Goal: Task Accomplishment & Management: Manage account settings

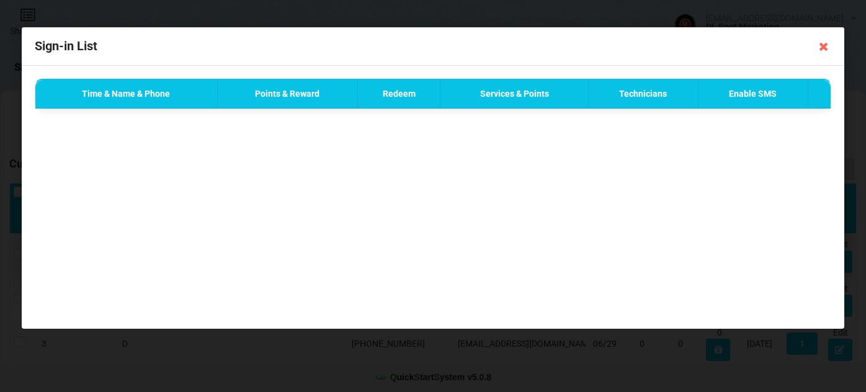
select select "25"
click at [826, 45] on icon at bounding box center [824, 47] width 20 height 20
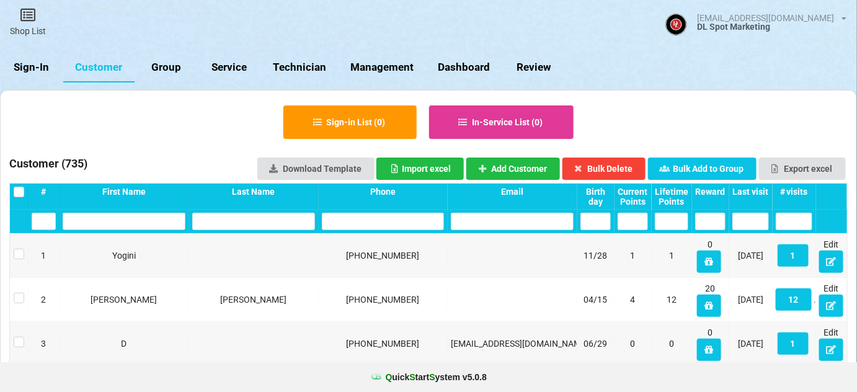
click at [33, 66] on link "Sign-In" at bounding box center [31, 68] width 63 height 30
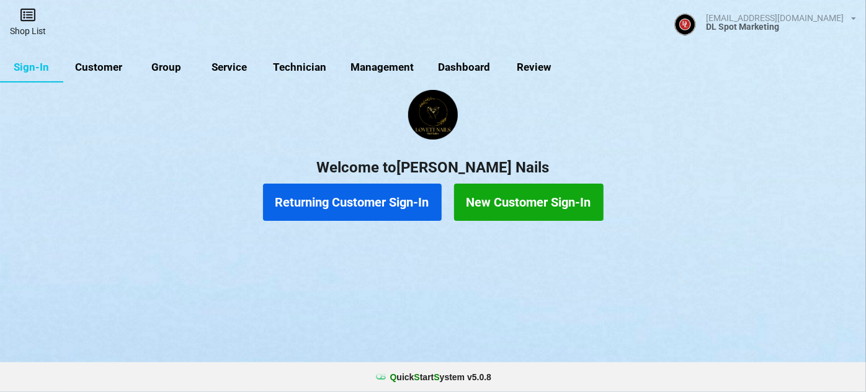
click at [31, 32] on link "Shop List" at bounding box center [28, 22] width 56 height 44
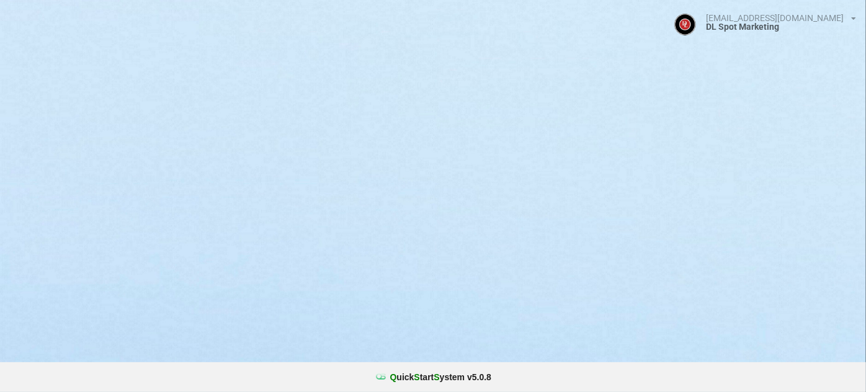
select select "25"
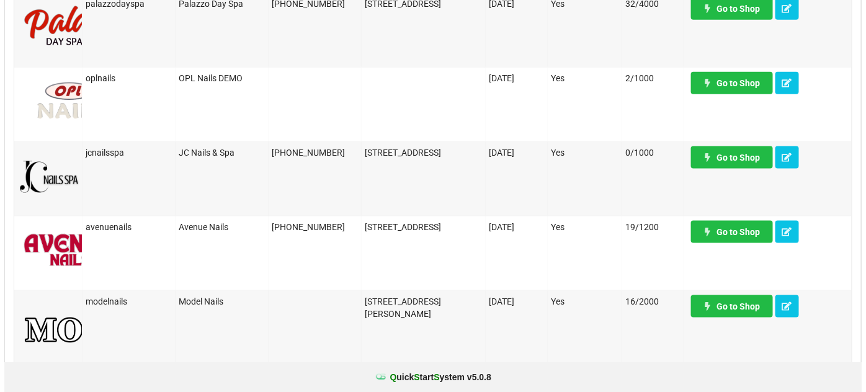
scroll to position [451, 0]
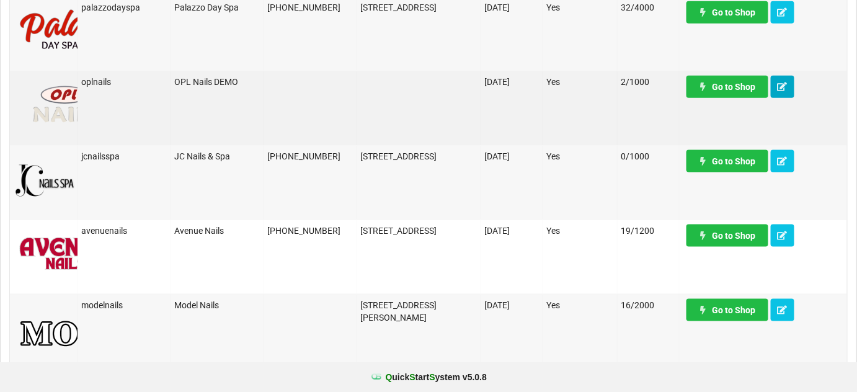
click at [783, 86] on icon at bounding box center [783, 85] width 11 height 7
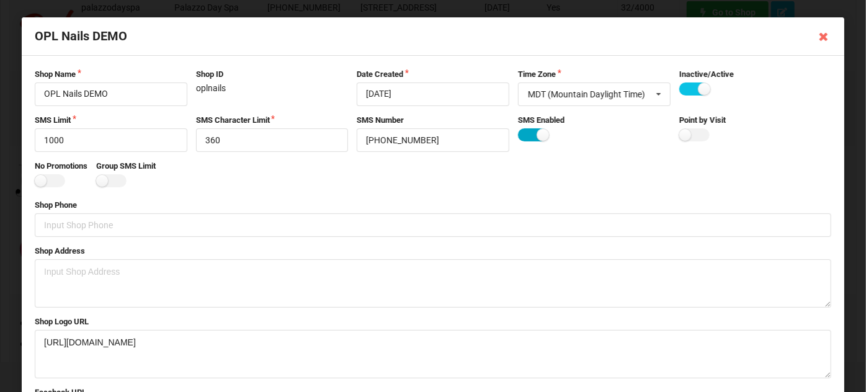
click at [522, 133] on label at bounding box center [533, 134] width 30 height 13
checkbox input "false"
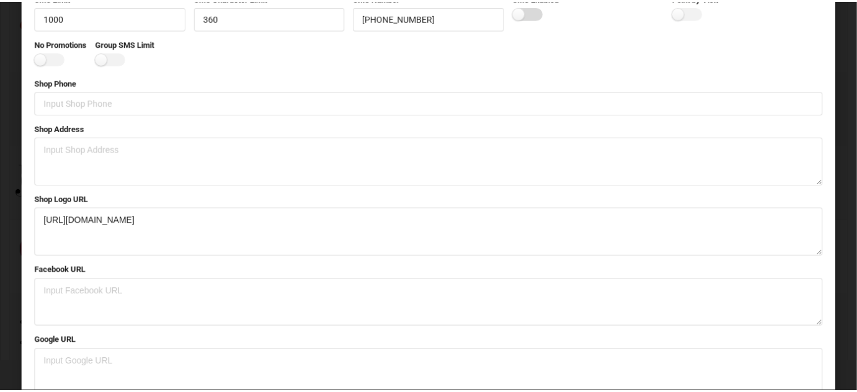
scroll to position [249, 0]
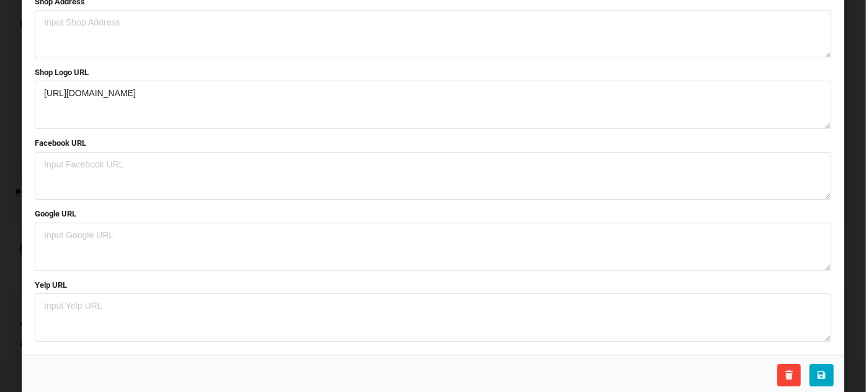
click at [820, 372] on icon at bounding box center [821, 374] width 11 height 7
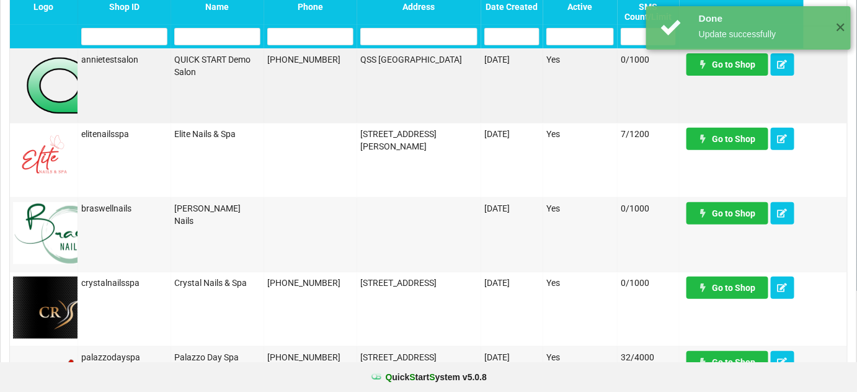
scroll to position [0, 0]
